Goal: Check status: Check status

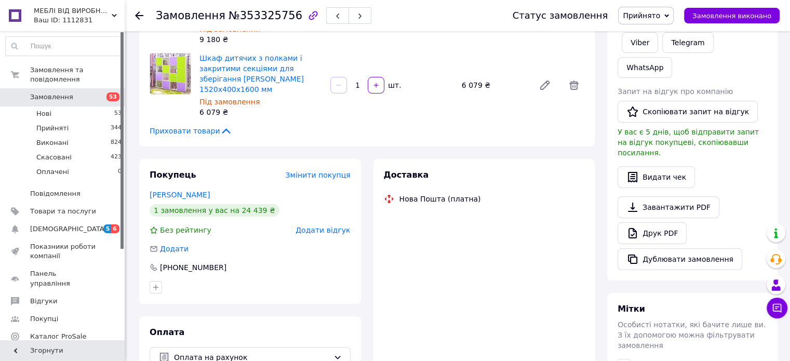
scroll to position [166, 0]
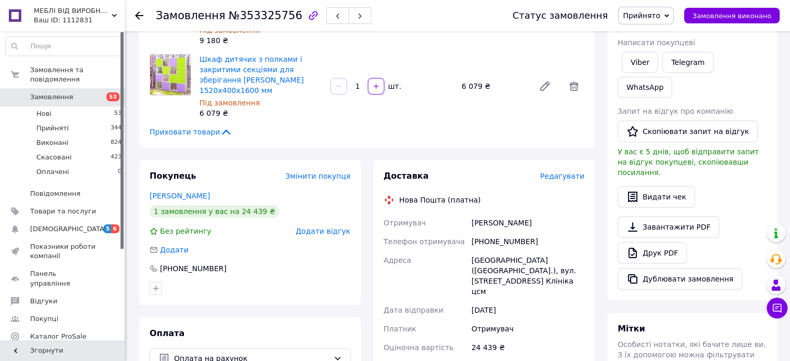
paste input "20451224928580"
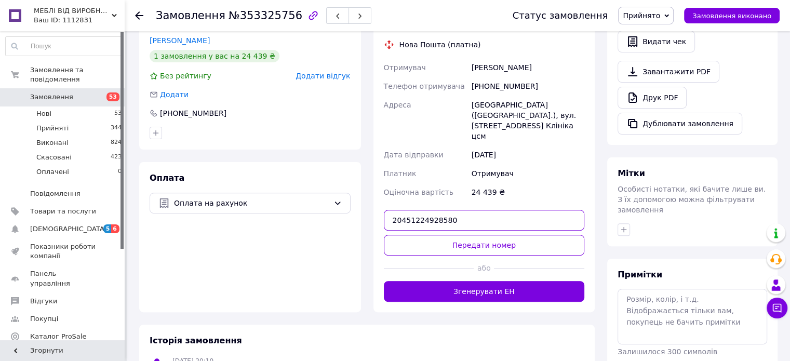
scroll to position [321, 0]
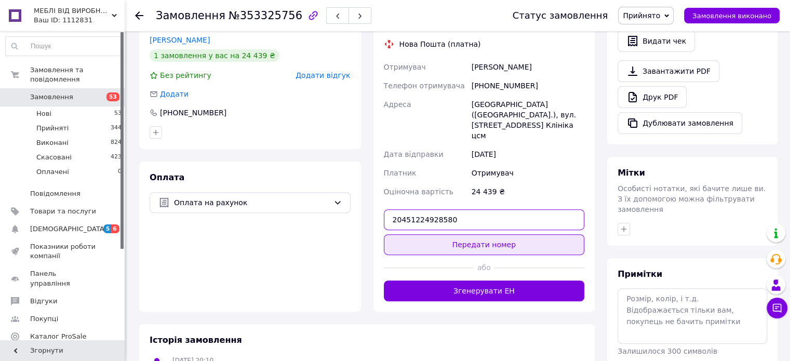
type input "20451224928580"
click at [497, 234] on button "Передати номер" at bounding box center [484, 244] width 201 height 21
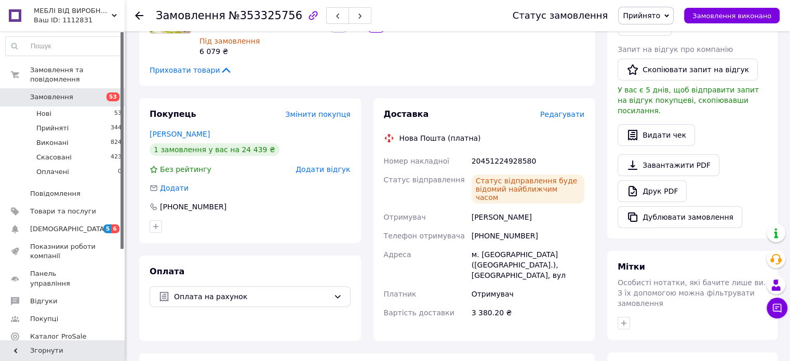
scroll to position [218, 0]
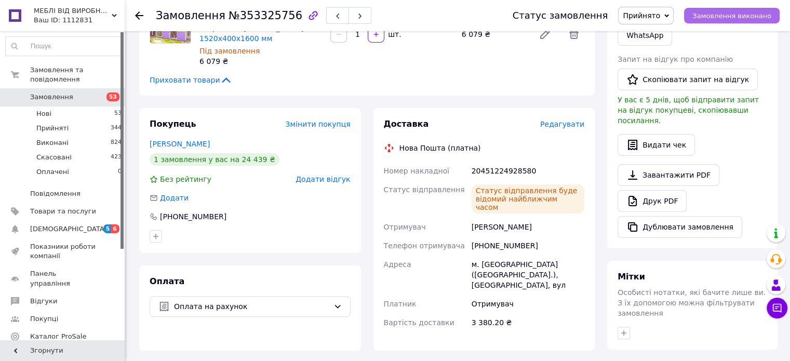
click at [739, 16] on span "Замовлення виконано" at bounding box center [731, 16] width 79 height 8
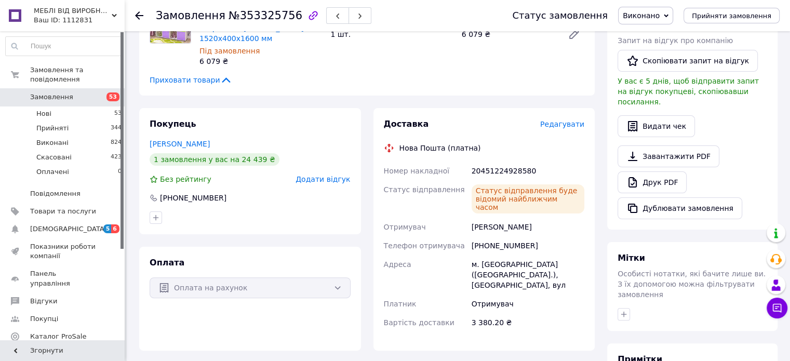
click at [63, 92] on span "Замовлення" at bounding box center [51, 96] width 43 height 9
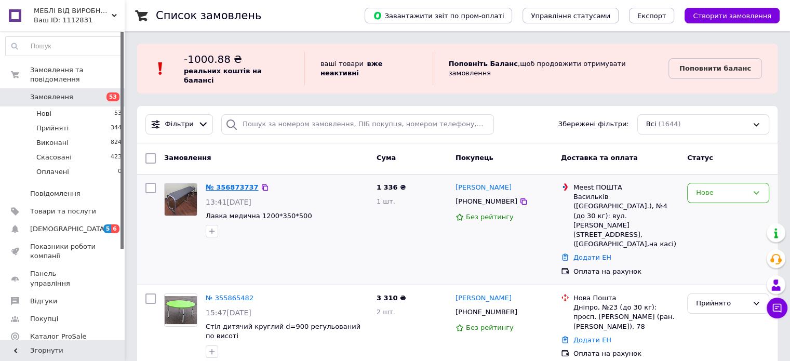
click at [223, 183] on link "№ 356873737" at bounding box center [232, 187] width 53 height 8
